Goal: Navigation & Orientation: Find specific page/section

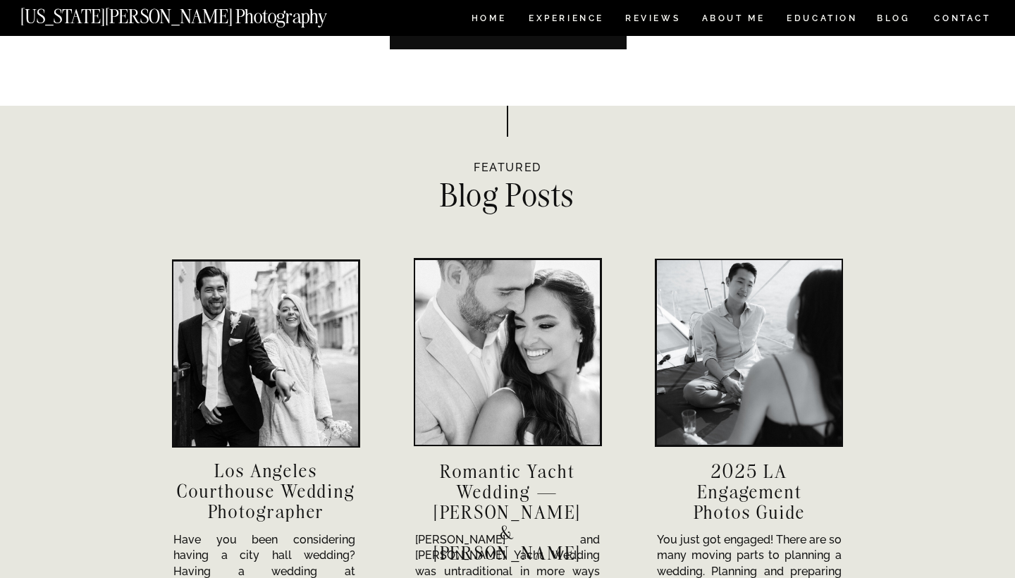
scroll to position [4473, 0]
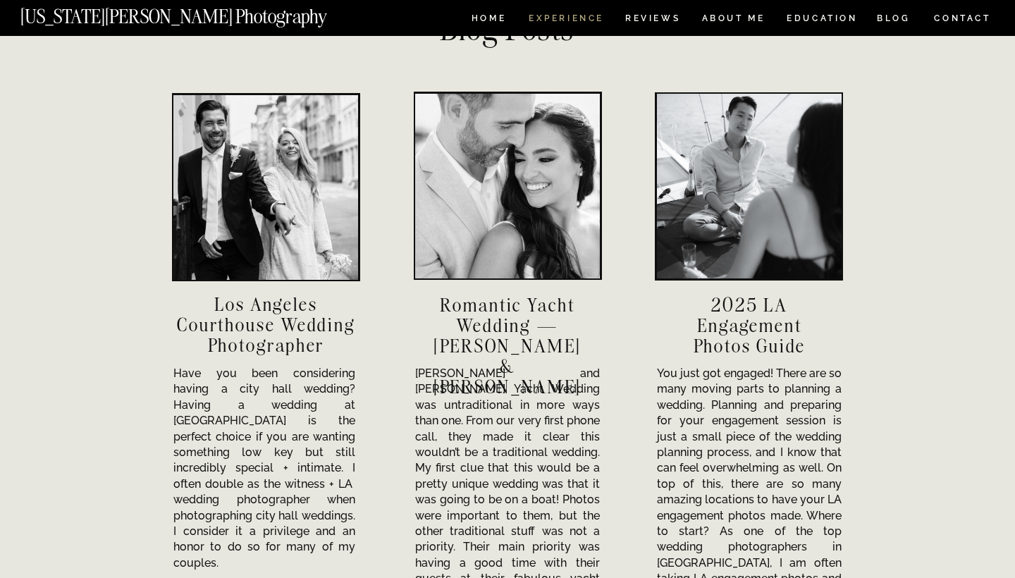
click at [588, 18] on nav "Experience" at bounding box center [566, 20] width 74 height 12
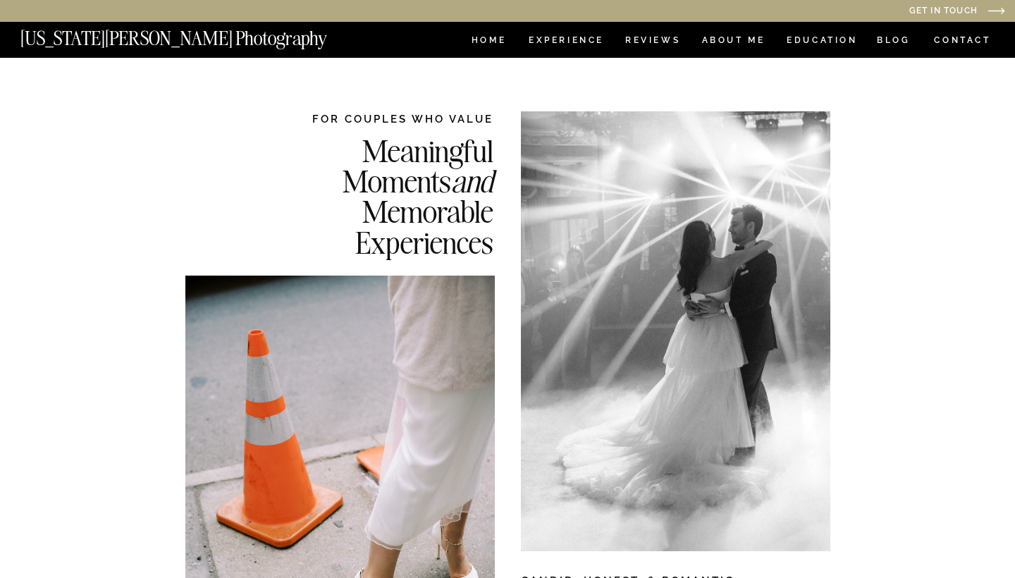
click at [892, 39] on nav "BLOG" at bounding box center [894, 42] width 34 height 12
drag, startPoint x: 703, startPoint y: 34, endPoint x: 897, endPoint y: 38, distance: 193.9
click at [897, 38] on nav "BLOG" at bounding box center [894, 42] width 34 height 12
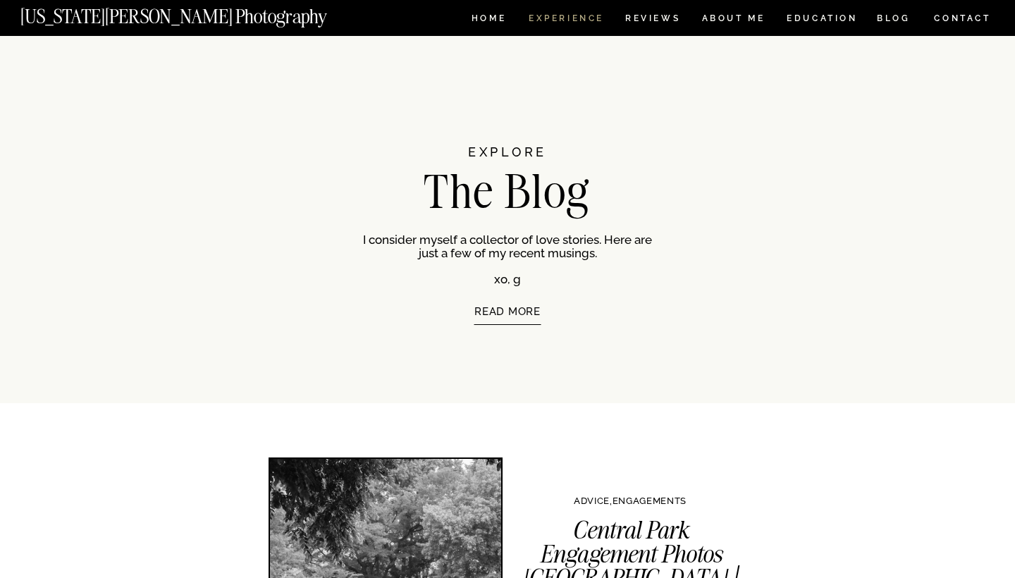
click at [558, 15] on nav "Experience" at bounding box center [566, 20] width 74 height 12
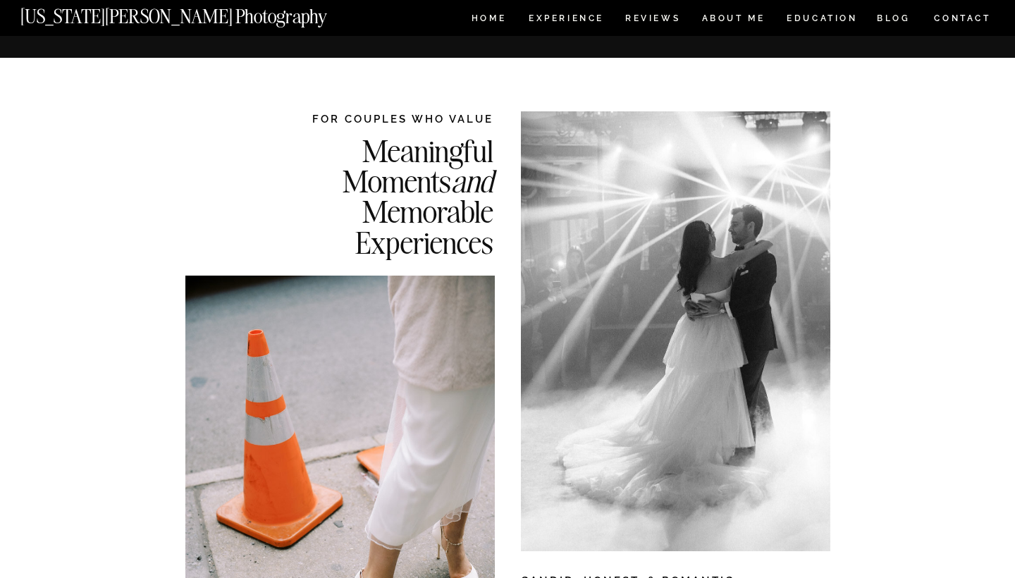
drag, startPoint x: 557, startPoint y: 30, endPoint x: 885, endPoint y: 371, distance: 473.1
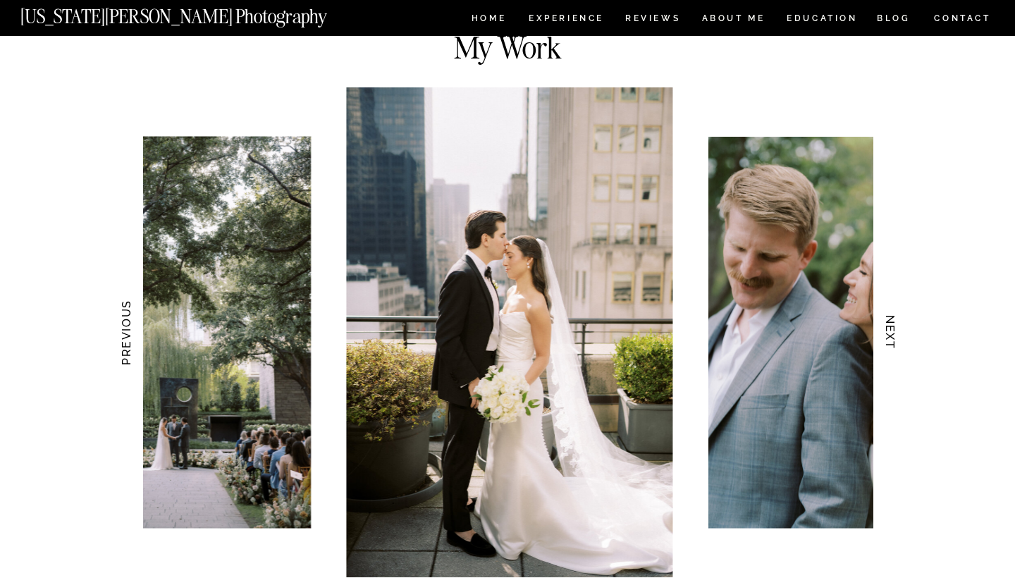
scroll to position [1289, 0]
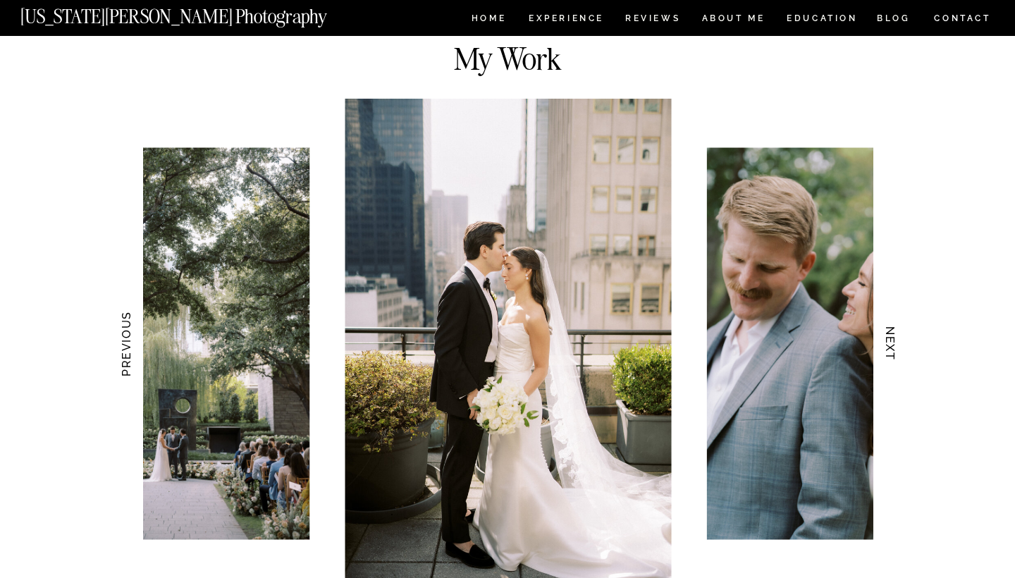
click at [891, 345] on h3 "NEXT" at bounding box center [890, 344] width 15 height 89
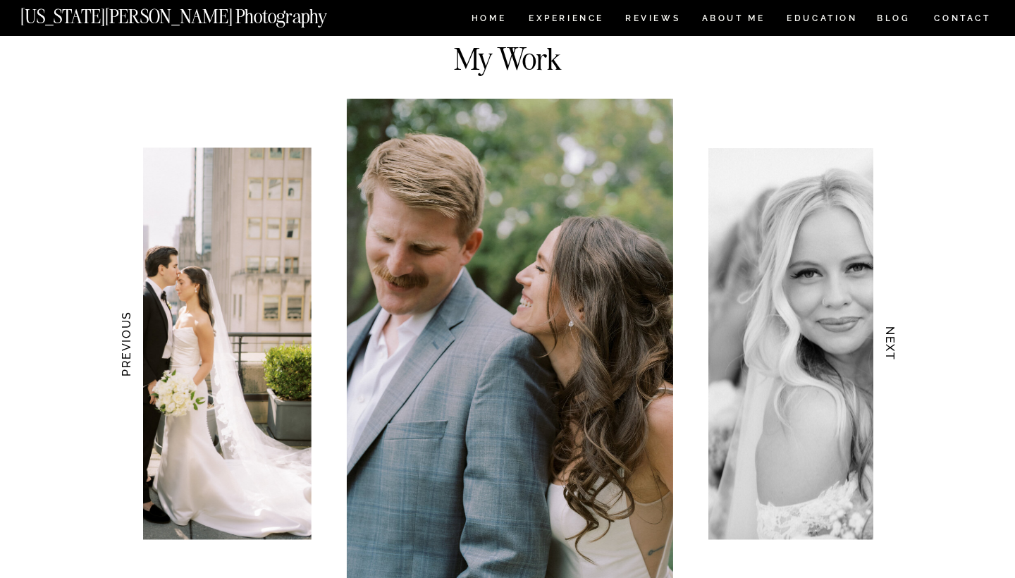
click at [891, 345] on h3 "NEXT" at bounding box center [890, 344] width 15 height 89
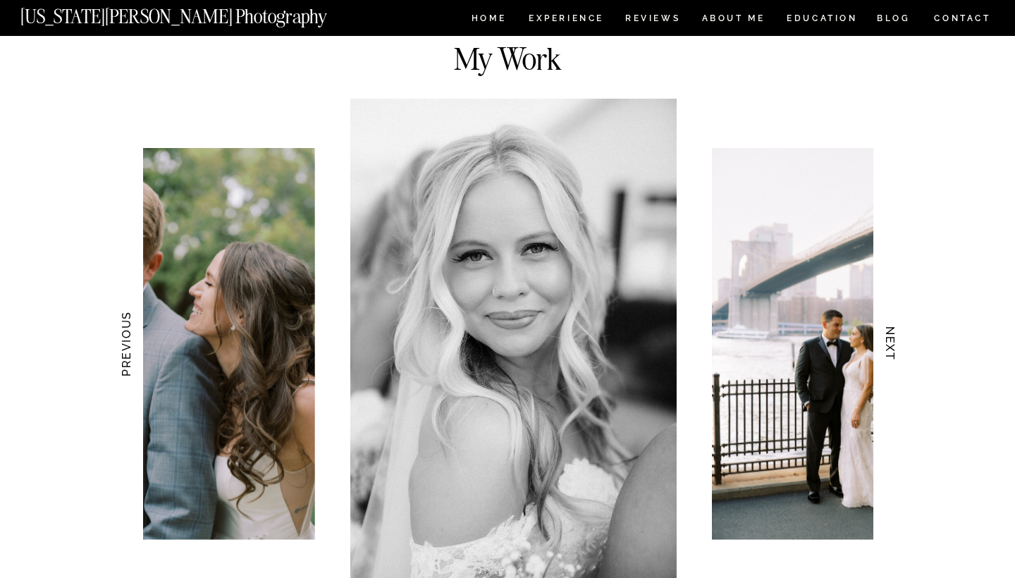
click at [891, 345] on h3 "NEXT" at bounding box center [890, 344] width 15 height 89
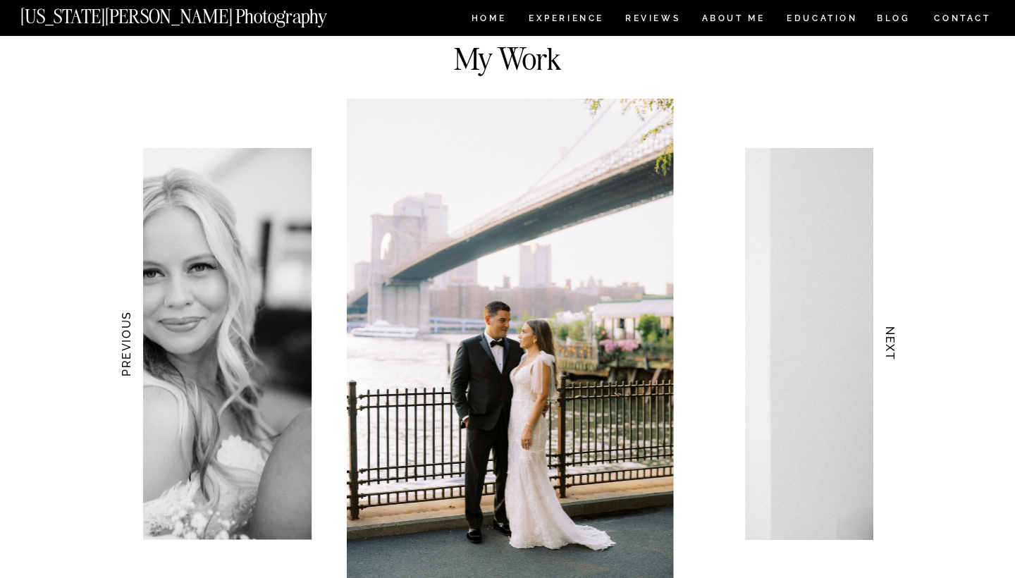
click at [891, 345] on h3 "NEXT" at bounding box center [890, 344] width 15 height 89
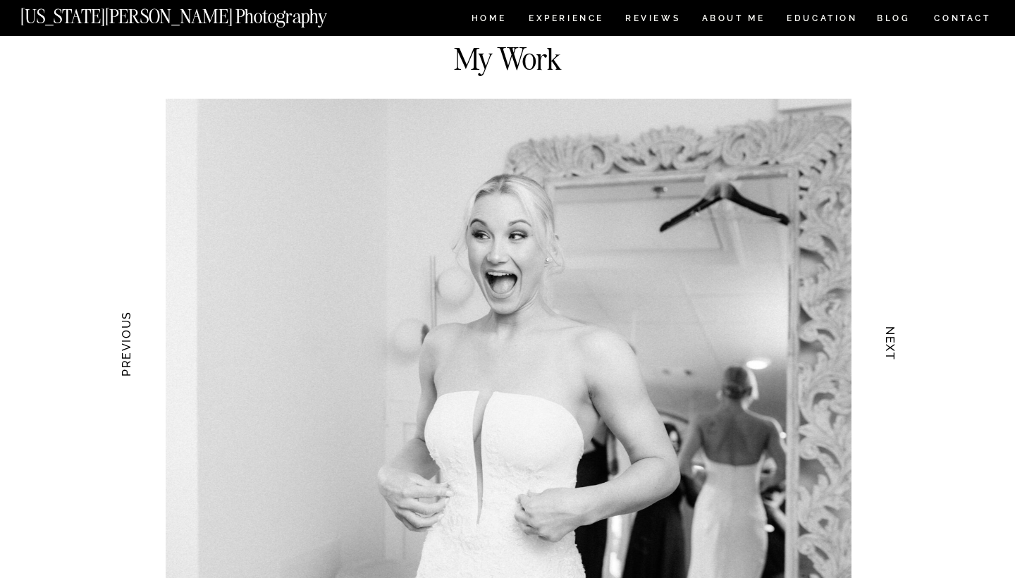
click at [891, 345] on h3 "NEXT" at bounding box center [890, 344] width 15 height 89
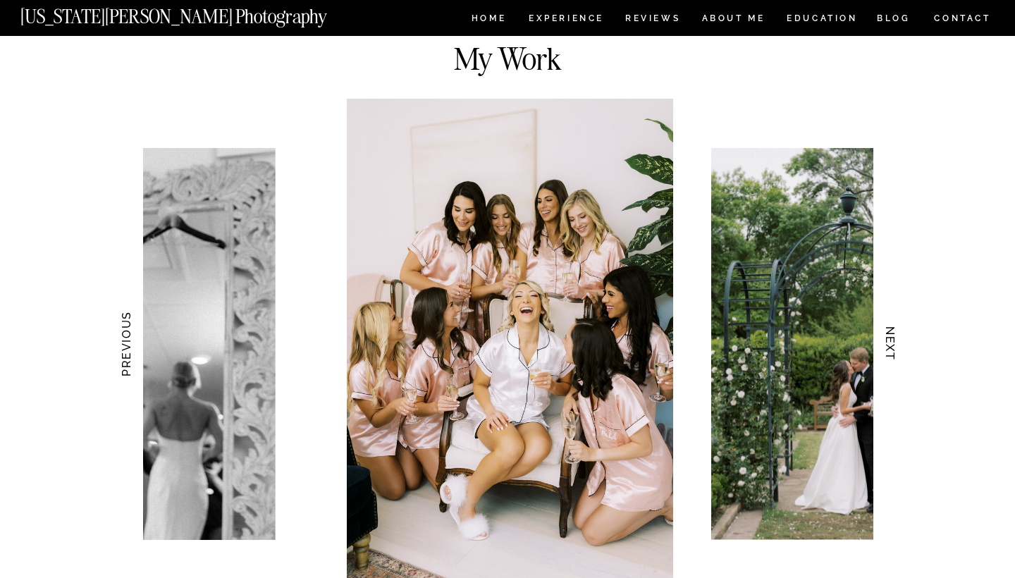
click at [891, 345] on h3 "NEXT" at bounding box center [890, 344] width 15 height 89
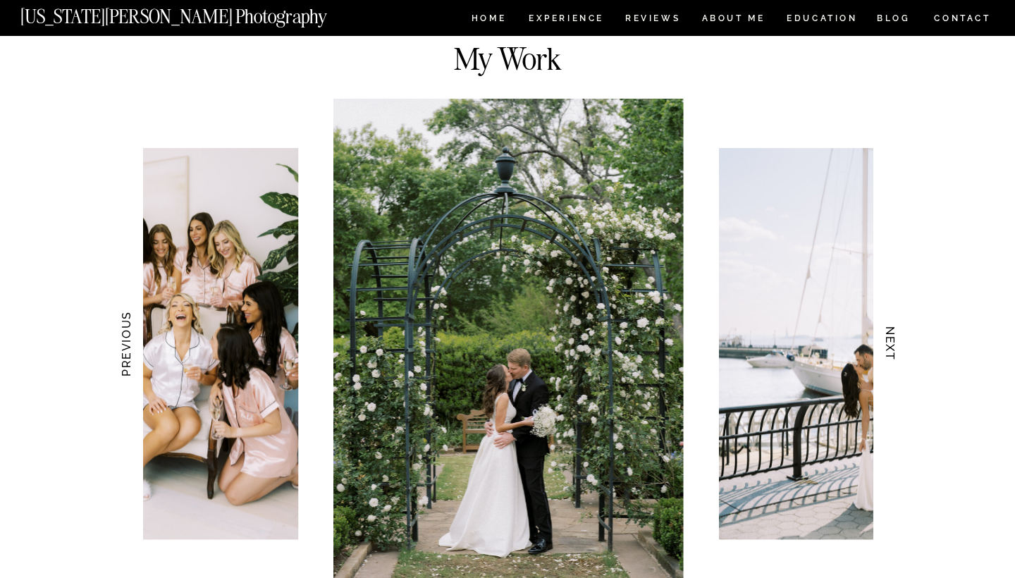
click at [891, 345] on h3 "NEXT" at bounding box center [890, 344] width 15 height 89
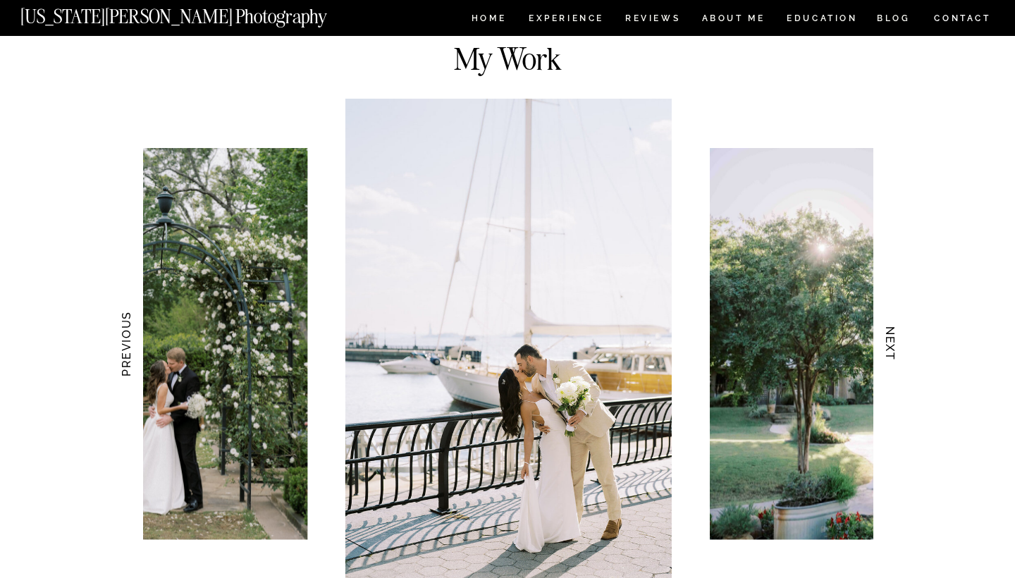
click at [891, 345] on h3 "NEXT" at bounding box center [890, 344] width 15 height 89
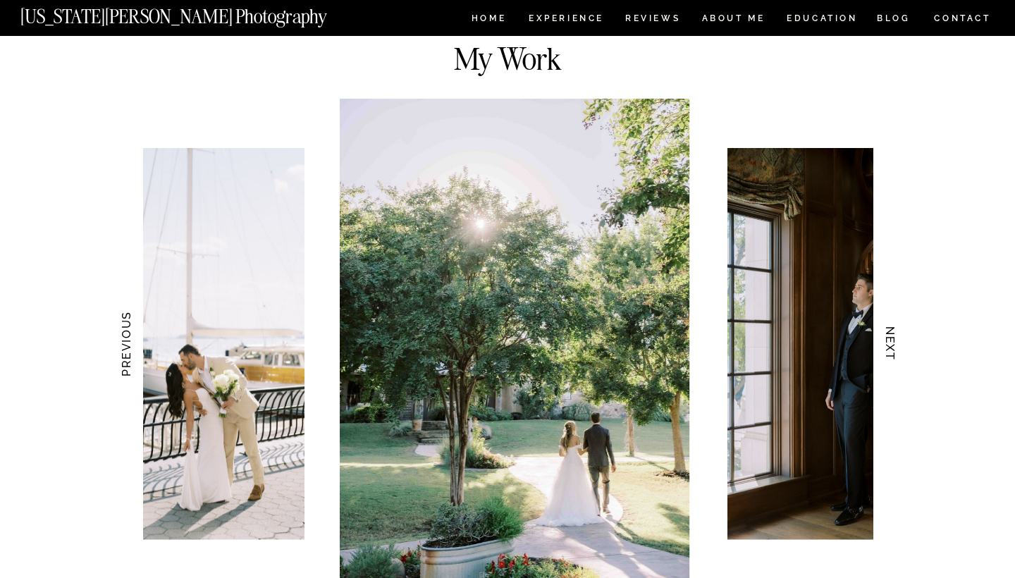
click at [891, 345] on h3 "NEXT" at bounding box center [890, 344] width 15 height 89
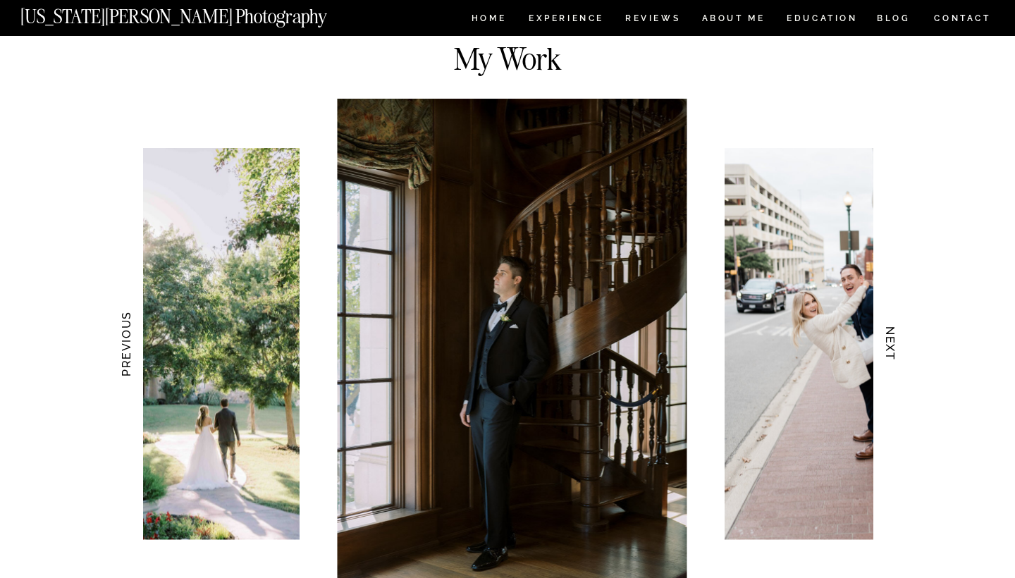
click at [891, 345] on h3 "NEXT" at bounding box center [890, 344] width 15 height 89
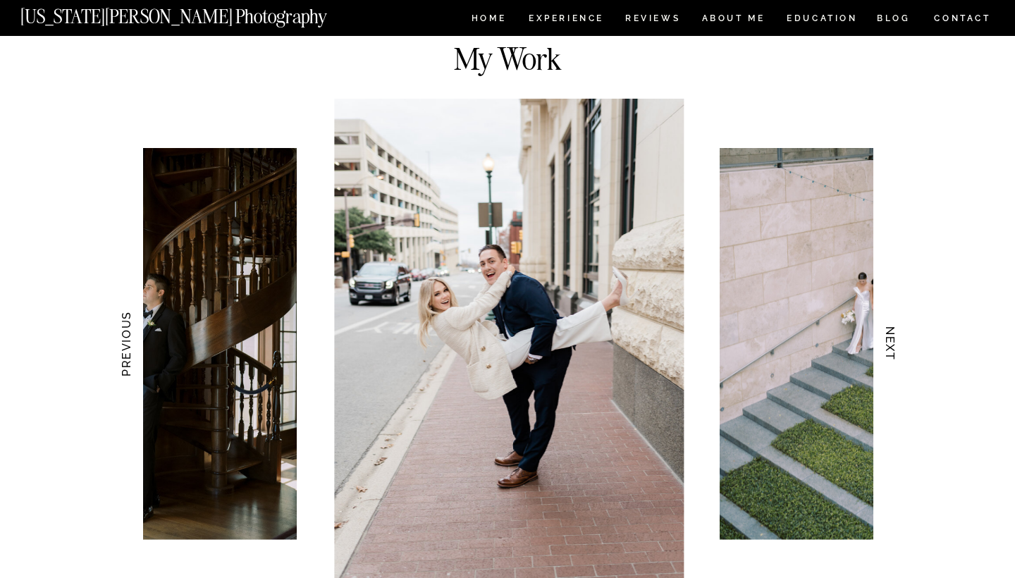
click at [891, 345] on h3 "NEXT" at bounding box center [890, 344] width 15 height 89
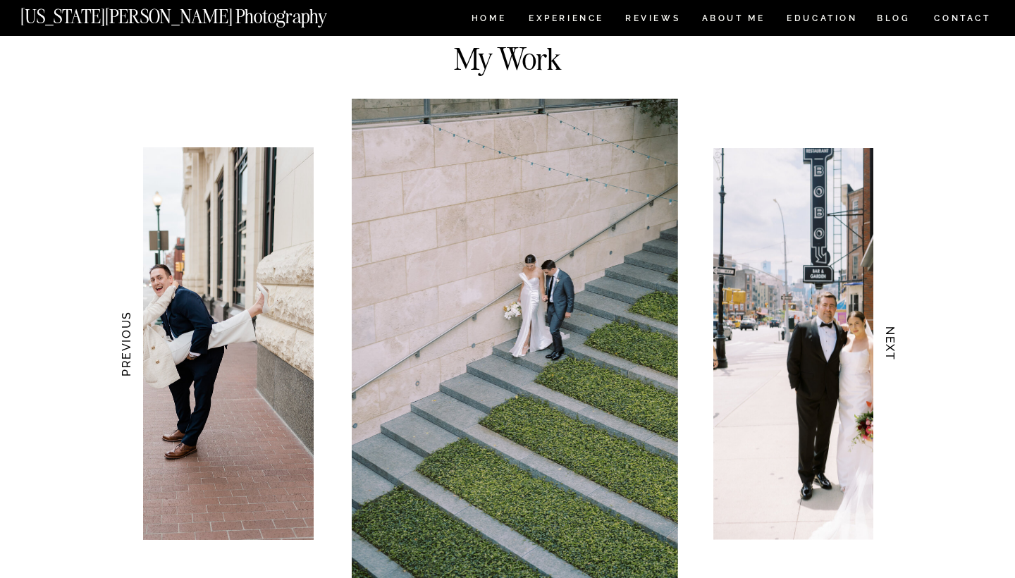
click at [891, 345] on h3 "NEXT" at bounding box center [890, 344] width 15 height 89
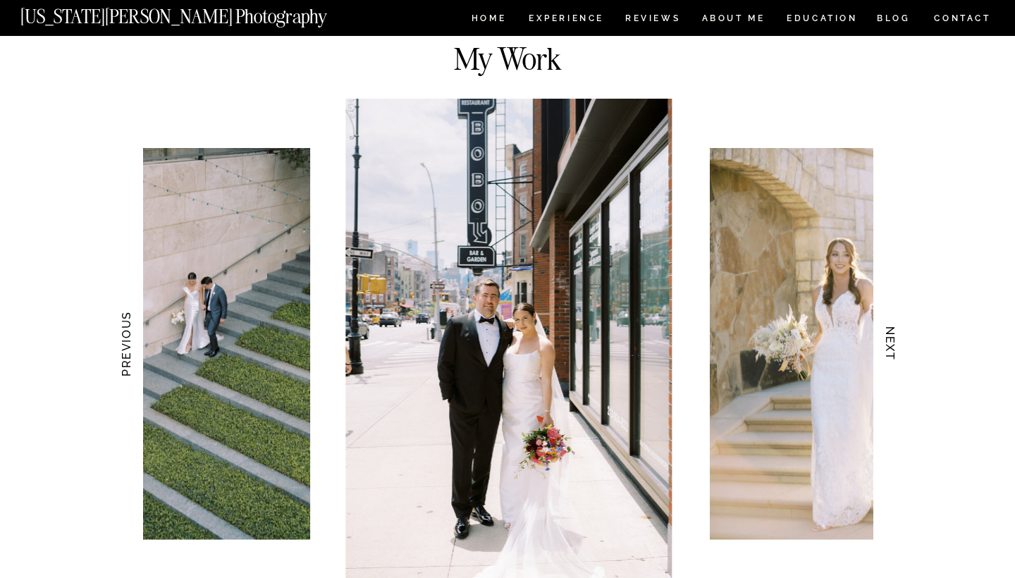
click at [891, 345] on h3 "NEXT" at bounding box center [890, 344] width 15 height 89
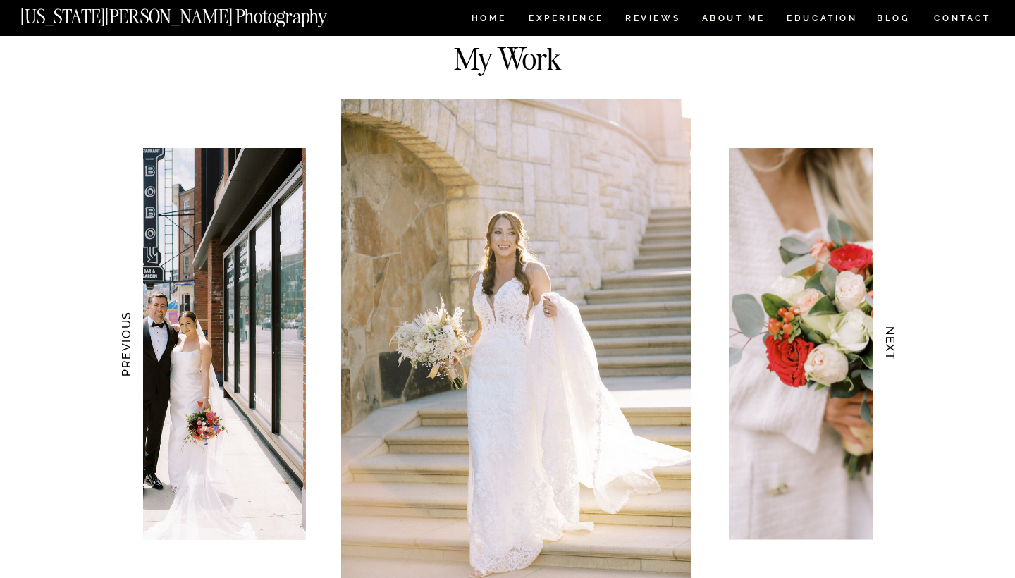
click at [891, 345] on h3 "NEXT" at bounding box center [890, 344] width 15 height 89
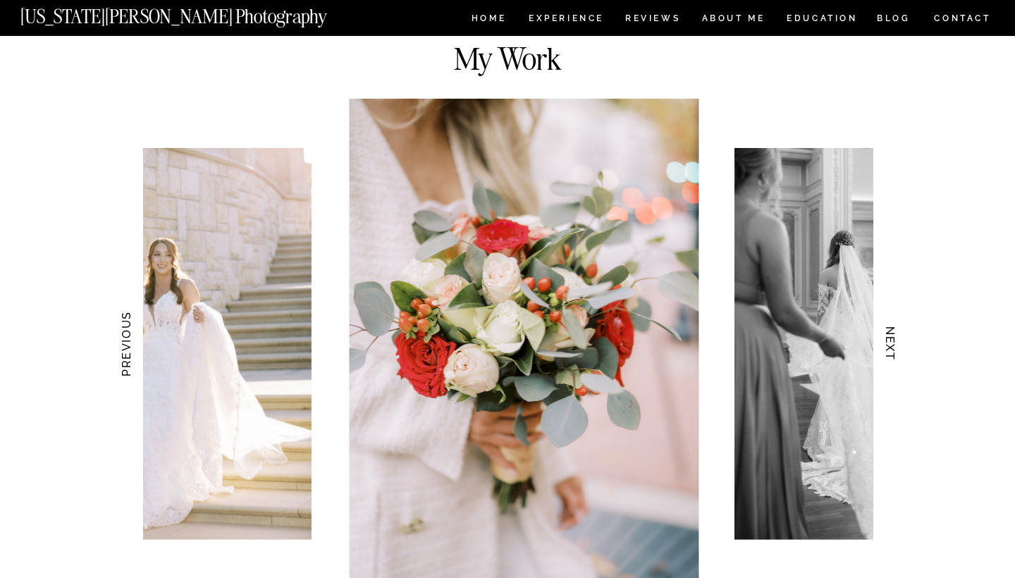
click at [891, 345] on h3 "NEXT" at bounding box center [890, 344] width 15 height 89
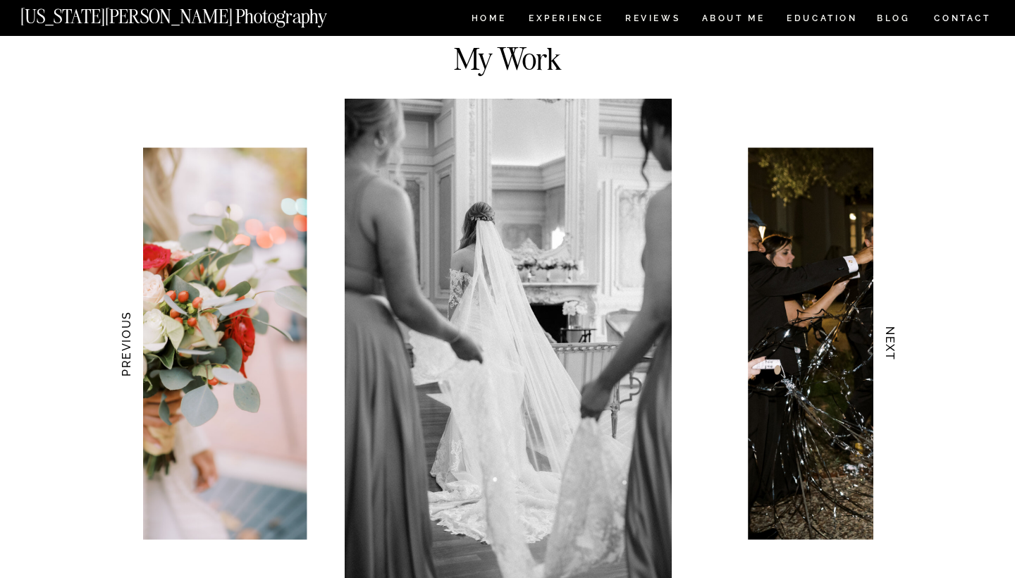
click at [891, 345] on h3 "NEXT" at bounding box center [890, 344] width 15 height 89
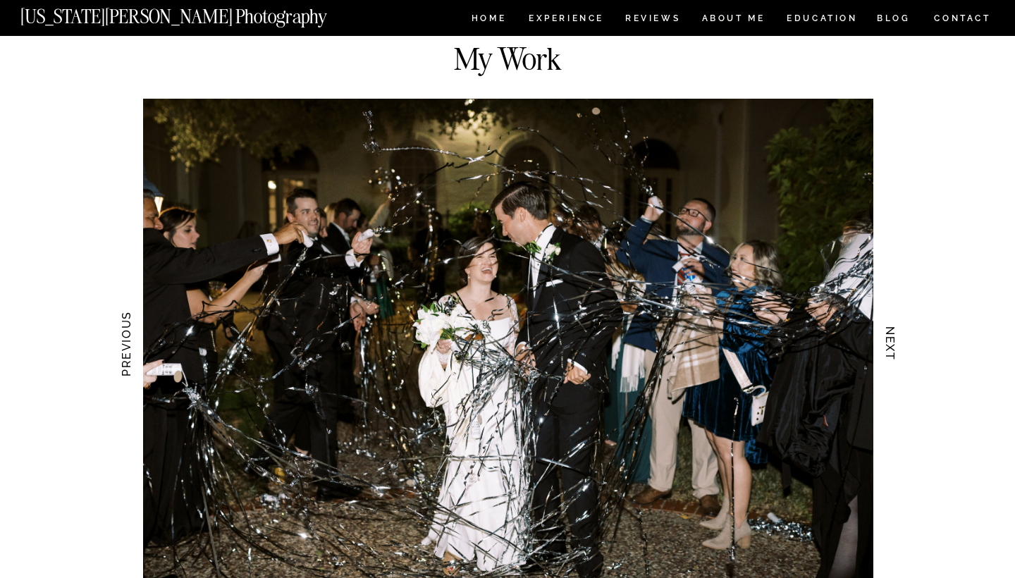
click at [891, 345] on h3 "NEXT" at bounding box center [890, 344] width 15 height 89
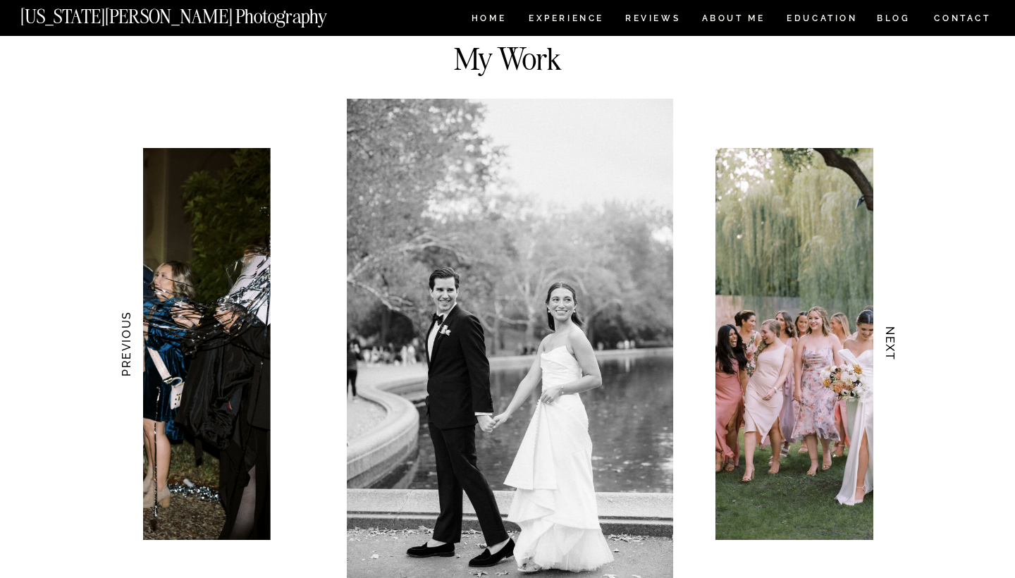
click at [891, 345] on h3 "NEXT" at bounding box center [890, 344] width 15 height 89
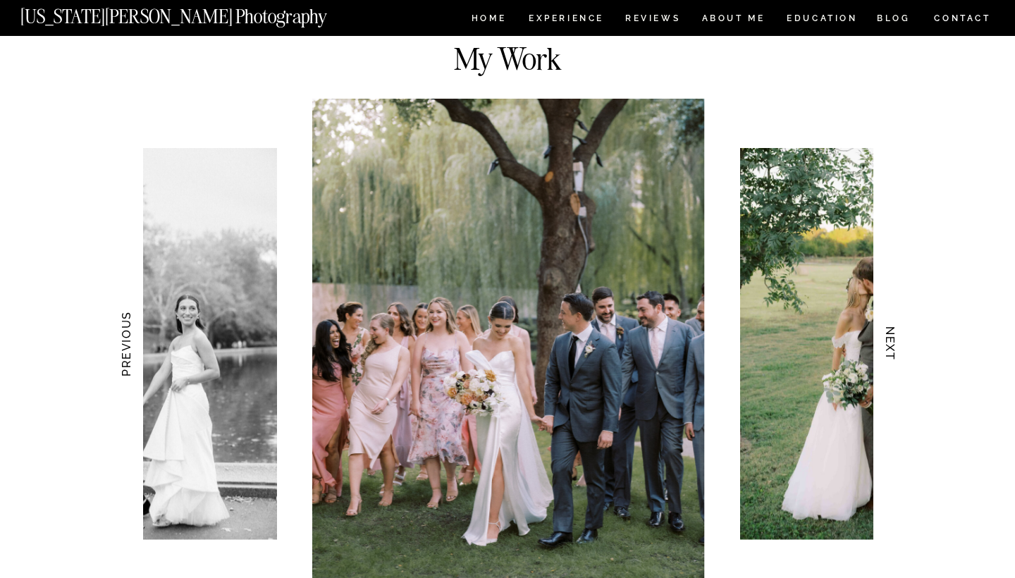
click at [892, 345] on h3 "NEXT" at bounding box center [890, 344] width 15 height 89
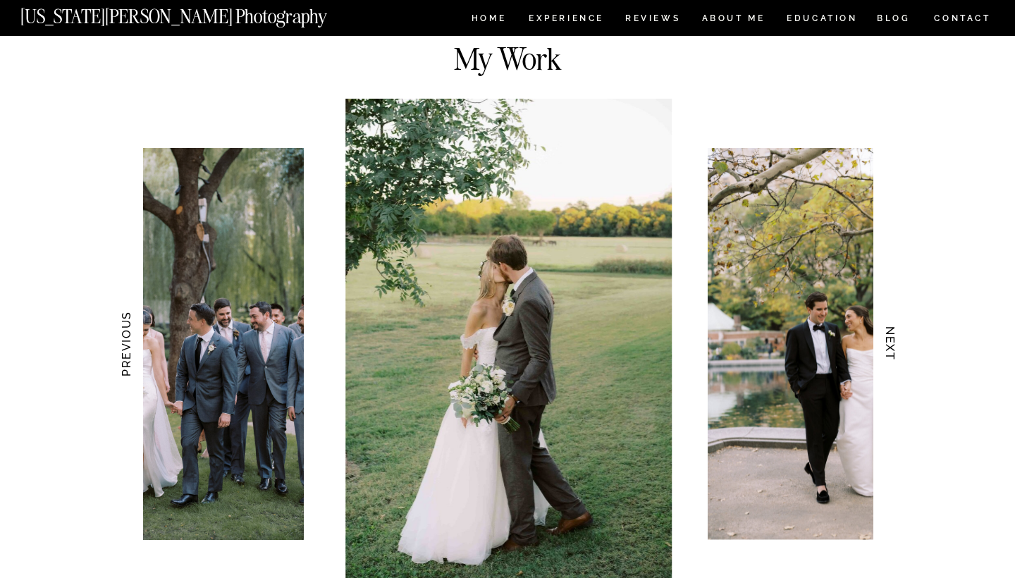
click at [897, 338] on h3 "NEXT" at bounding box center [890, 344] width 15 height 89
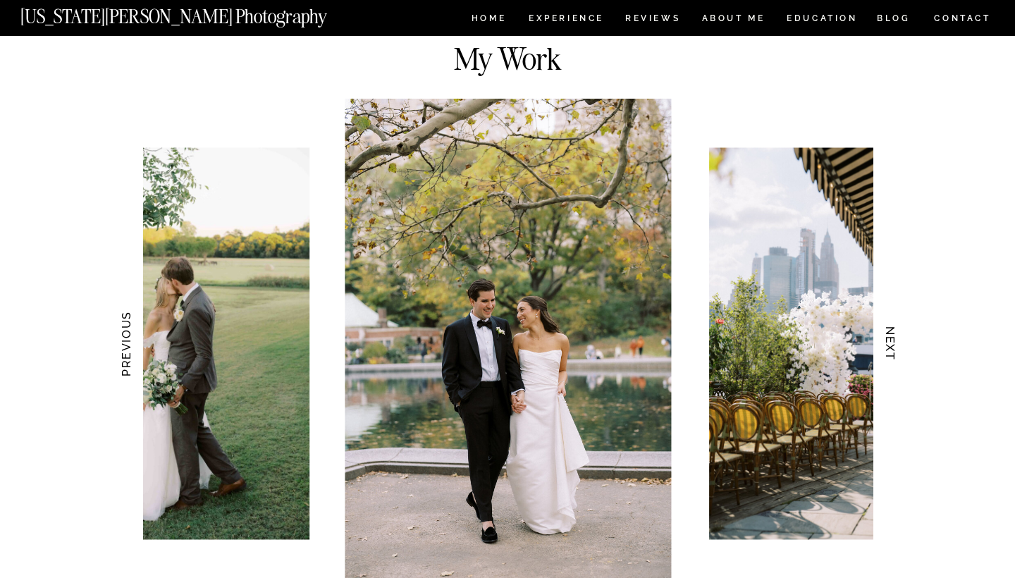
click at [885, 342] on h3 "NEXT" at bounding box center [890, 344] width 15 height 89
